Goal: Task Accomplishment & Management: Manage account settings

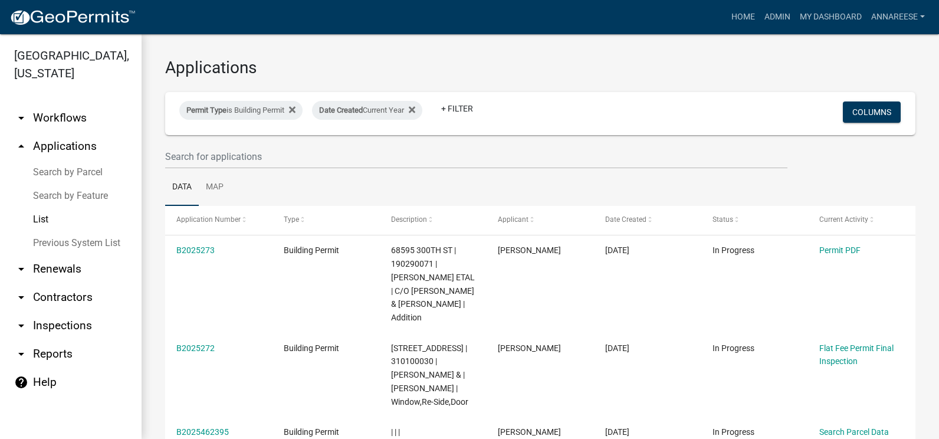
select select "3: 100"
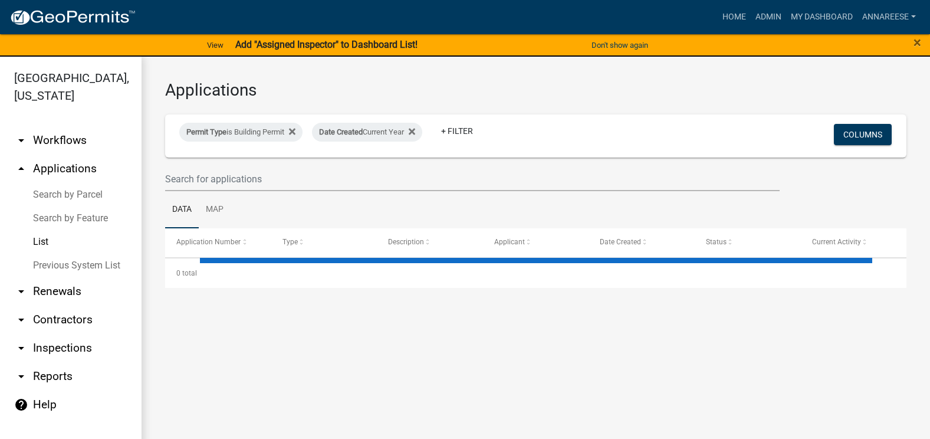
select select "3: 100"
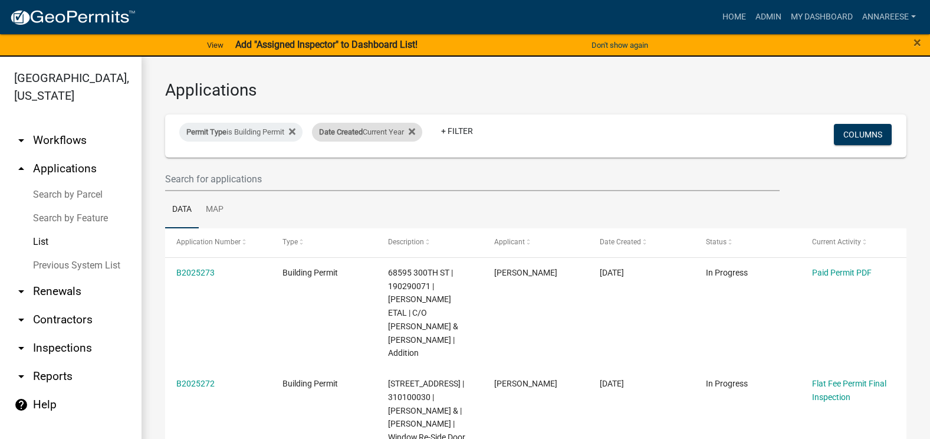
scroll to position [59, 0]
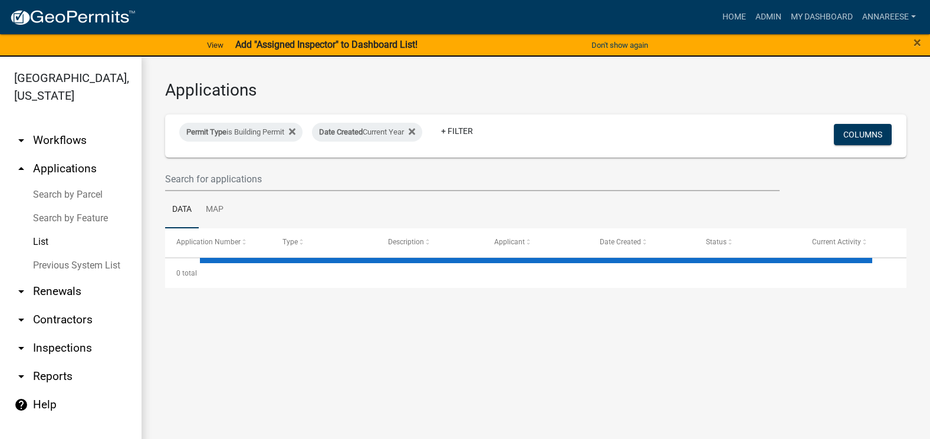
select select "3: 100"
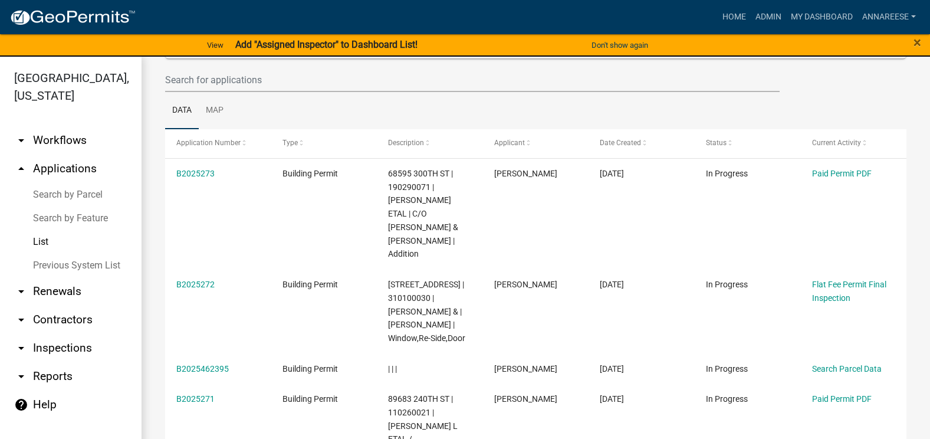
scroll to position [118, 0]
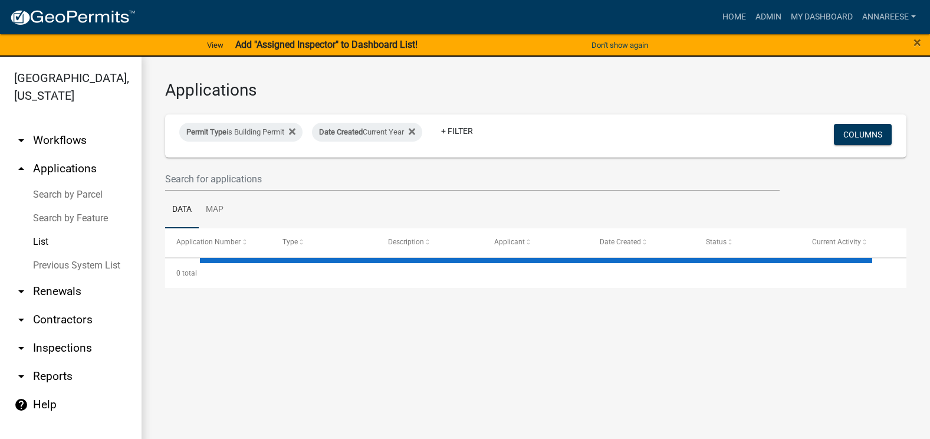
select select "3: 100"
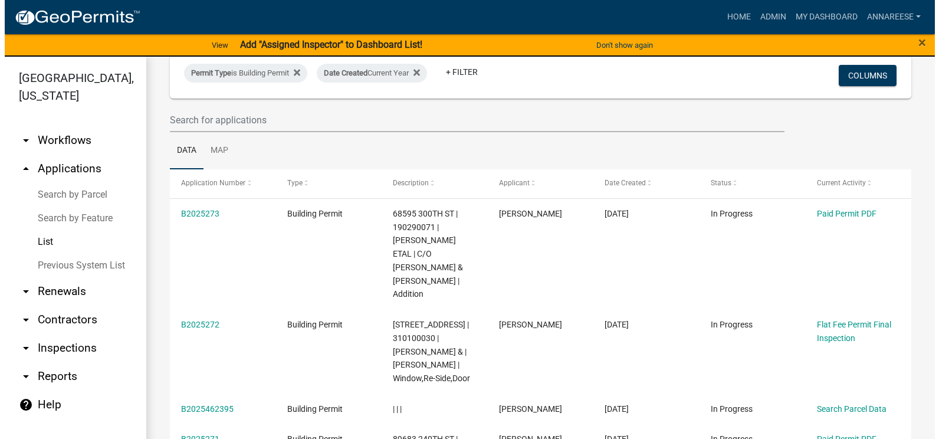
scroll to position [118, 0]
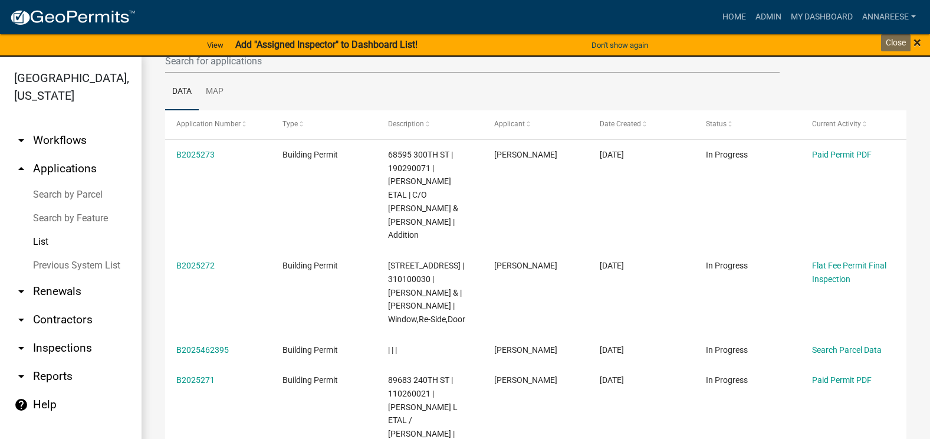
click at [915, 43] on span "×" at bounding box center [918, 42] width 8 height 17
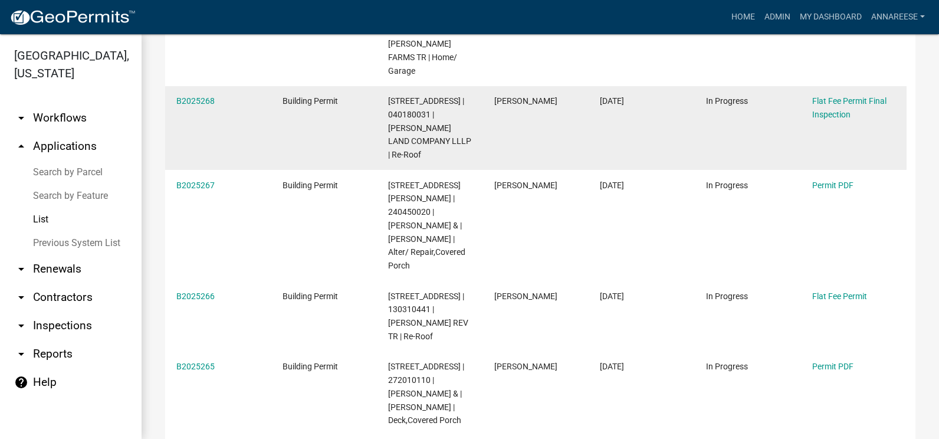
scroll to position [649, 0]
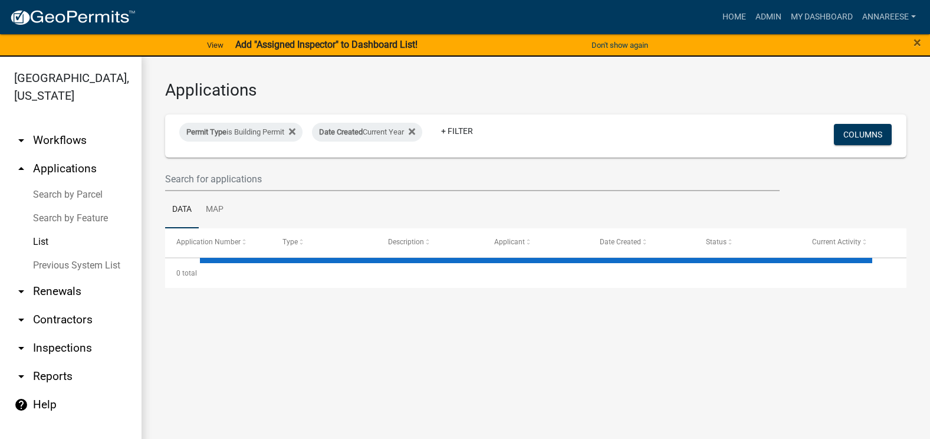
select select "3: 100"
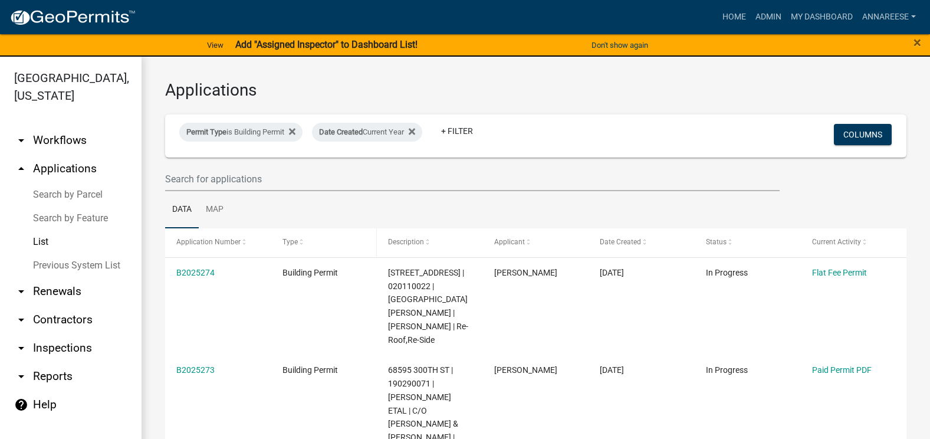
scroll to position [59, 0]
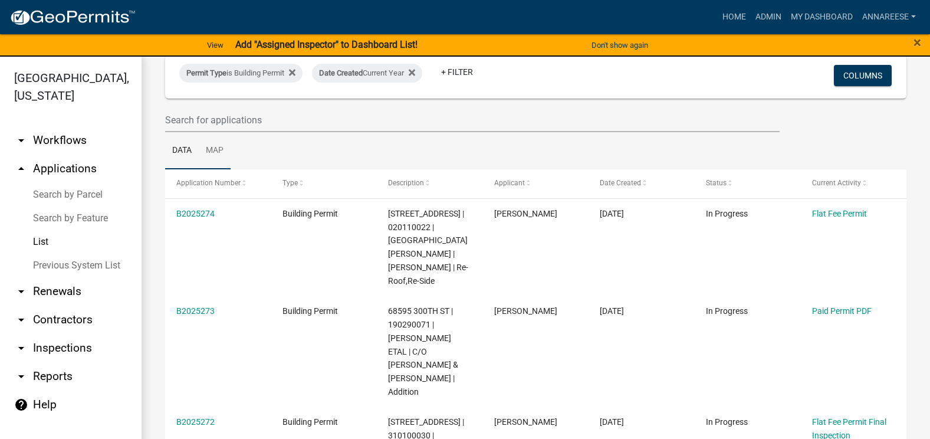
click at [208, 143] on link "Map" at bounding box center [215, 151] width 32 height 38
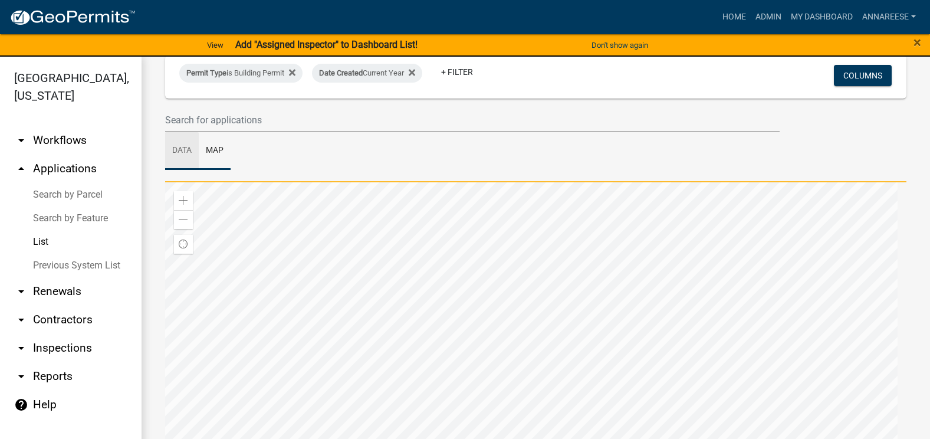
click at [178, 145] on link "Data" at bounding box center [182, 151] width 34 height 38
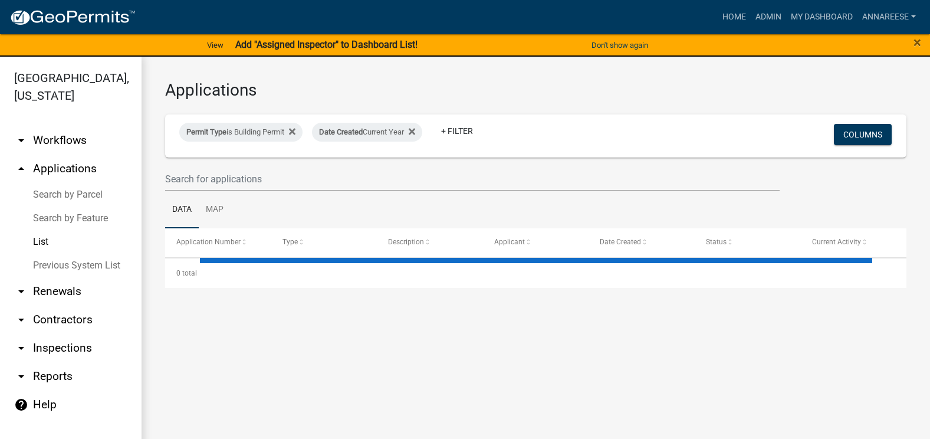
select select "3: 100"
